Goal: Task Accomplishment & Management: Use online tool/utility

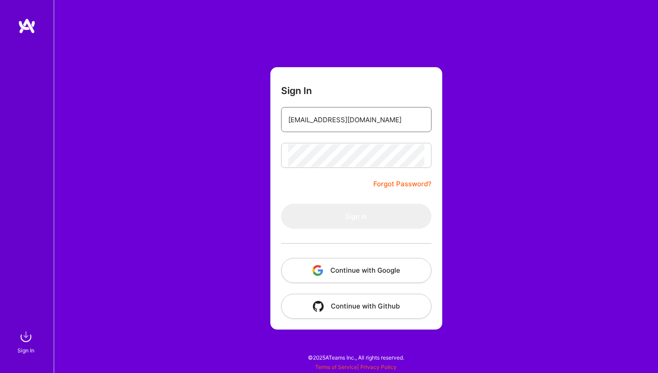
type input "[EMAIL_ADDRESS][DOMAIN_NAME]"
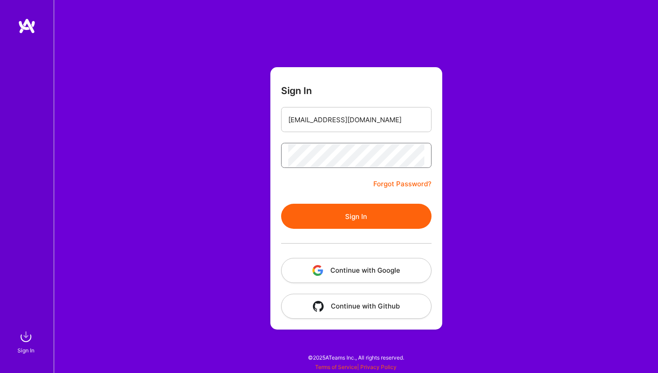
click at [356, 216] on button "Sign In" at bounding box center [356, 216] width 150 height 25
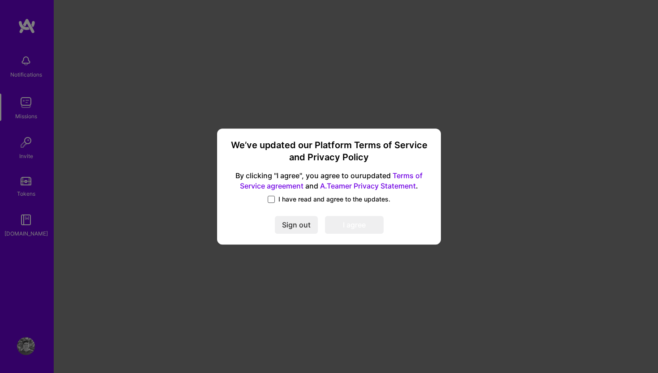
click at [273, 197] on span at bounding box center [271, 199] width 7 height 7
click at [0, 0] on input "I have read and agree to the updates." at bounding box center [0, 0] width 0 height 0
click at [358, 226] on button "I agree" at bounding box center [354, 225] width 59 height 18
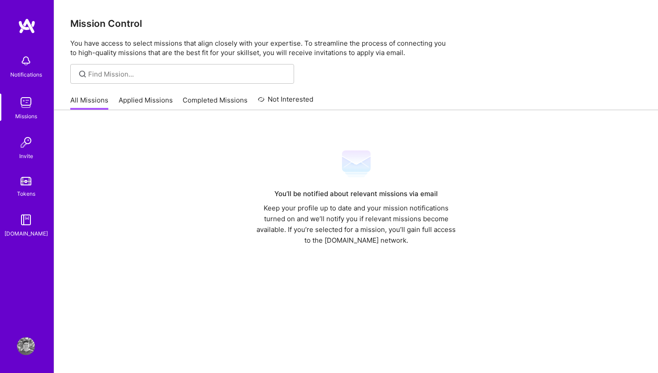
click at [138, 103] on link "Applied Missions" at bounding box center [146, 102] width 54 height 15
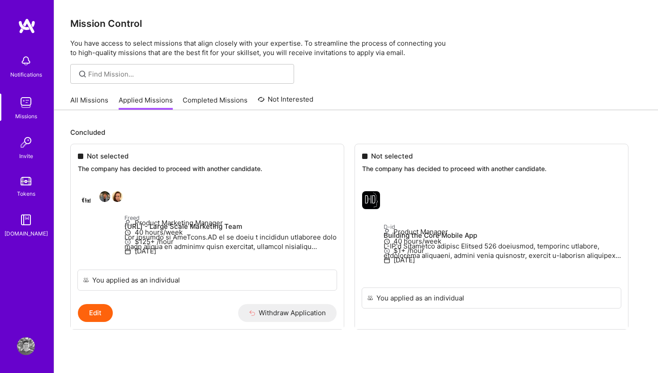
click at [24, 101] on img at bounding box center [26, 103] width 18 height 18
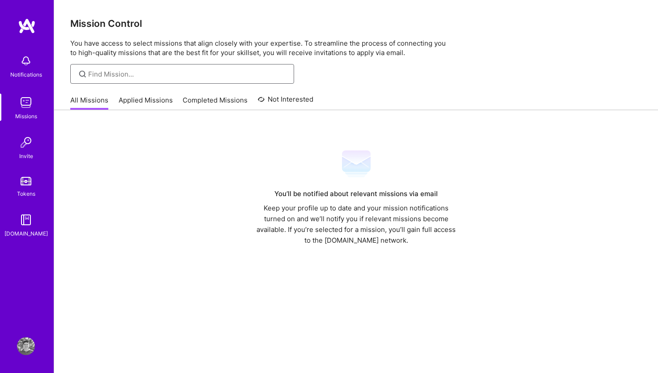
click at [121, 78] on input at bounding box center [187, 73] width 199 height 9
click at [118, 74] on input at bounding box center [187, 73] width 199 height 9
click at [110, 71] on input "IoT" at bounding box center [187, 73] width 199 height 9
type input "I"
type input "product"
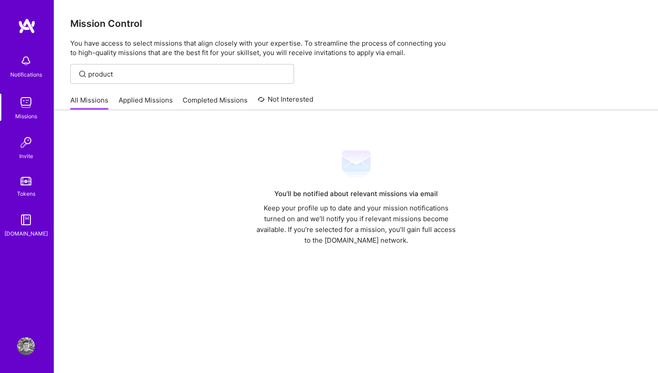
click at [28, 56] on img at bounding box center [26, 61] width 18 height 18
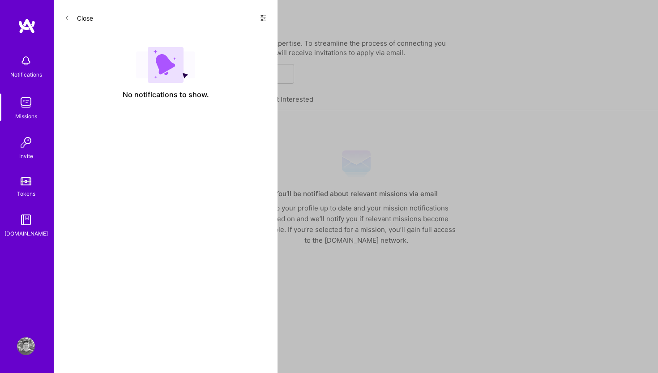
click at [76, 20] on button "Close" at bounding box center [78, 18] width 29 height 14
